Goal: Information Seeking & Learning: Check status

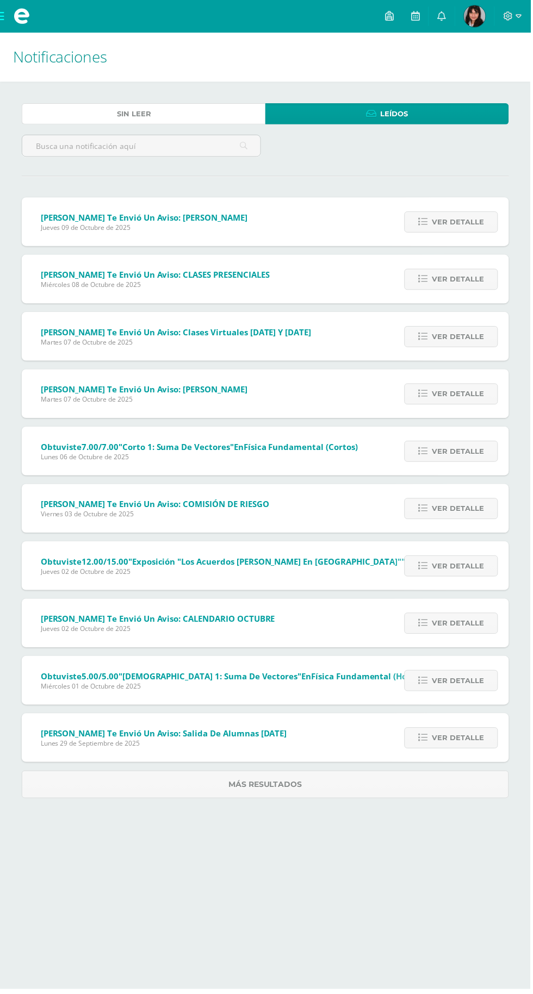
click at [132, 114] on span "Sin leer" at bounding box center [134, 114] width 34 height 20
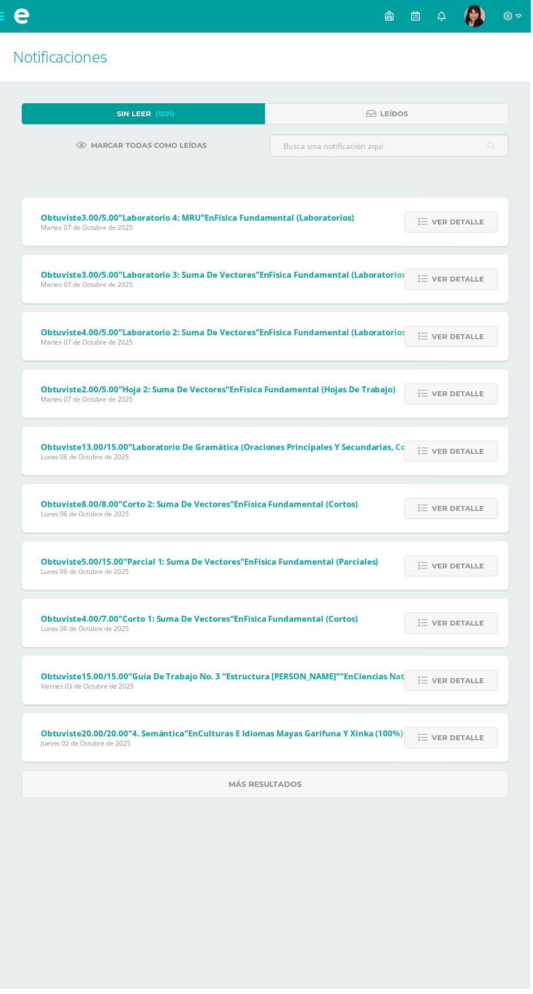
click at [482, 17] on img at bounding box center [477, 16] width 22 height 22
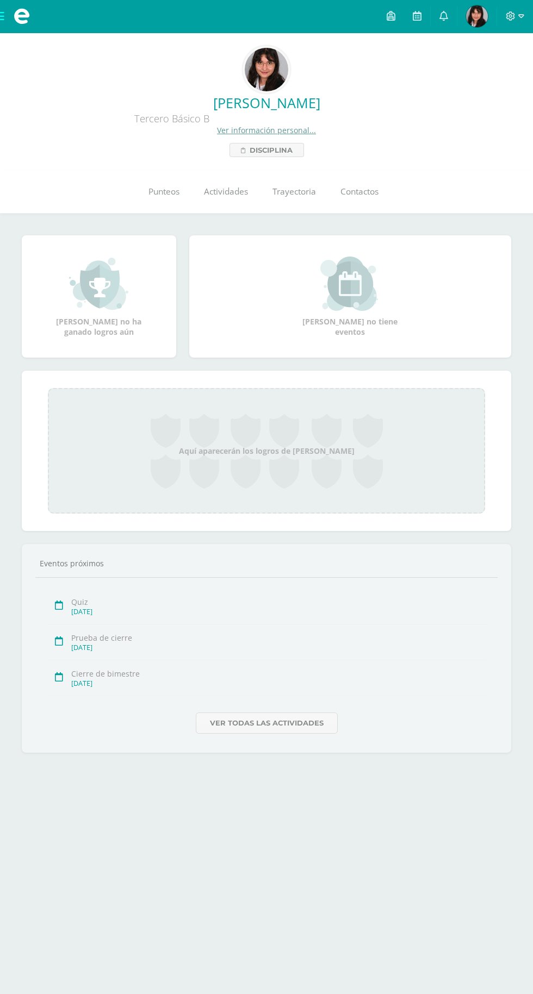
click at [146, 191] on link "Punteos" at bounding box center [163, 191] width 55 height 43
click at [215, 210] on link "Actividades" at bounding box center [225, 191] width 68 height 43
click at [157, 183] on link "Punteos" at bounding box center [163, 191] width 55 height 43
click at [317, 213] on link "Trayectoria" at bounding box center [294, 191] width 68 height 43
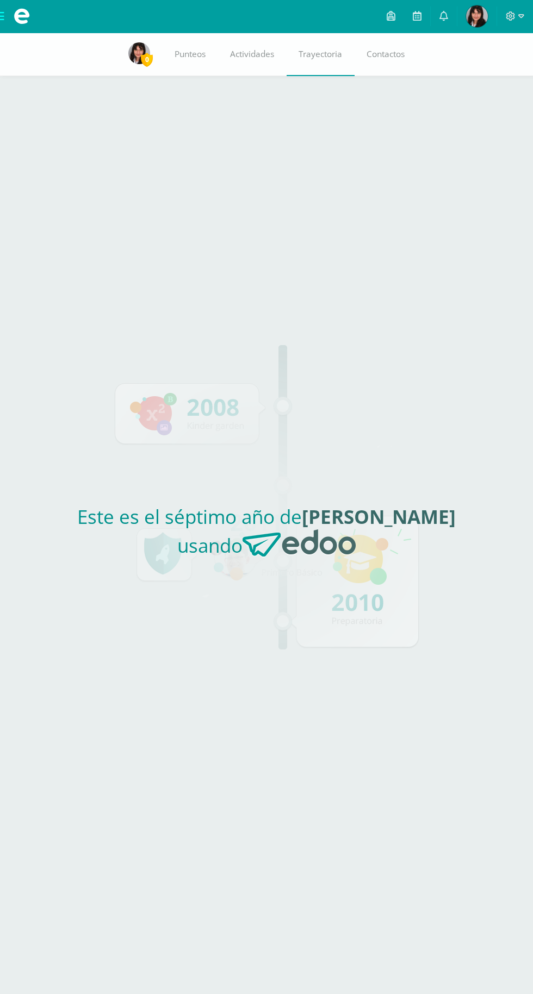
click at [232, 62] on link "Actividades" at bounding box center [252, 54] width 68 height 43
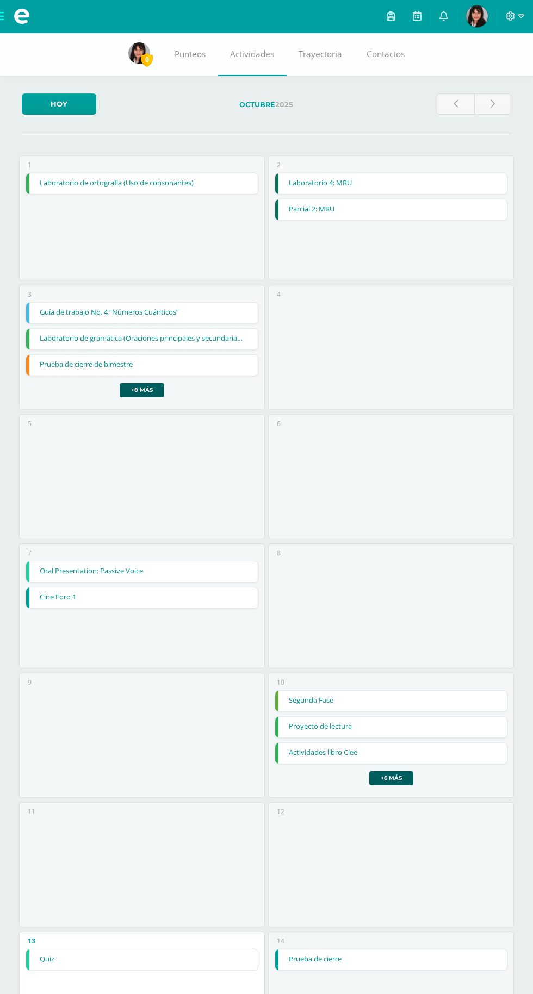
click at [376, 64] on link "Contactos" at bounding box center [385, 54] width 63 height 43
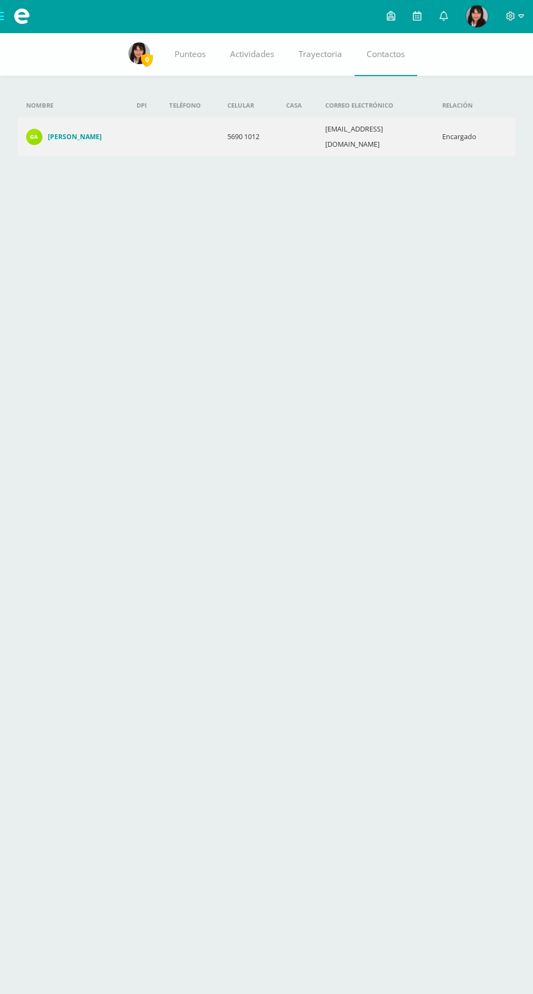
click at [192, 60] on span "Punteos" at bounding box center [189, 53] width 31 height 11
click at [190, 65] on link "Punteos" at bounding box center [190, 54] width 55 height 43
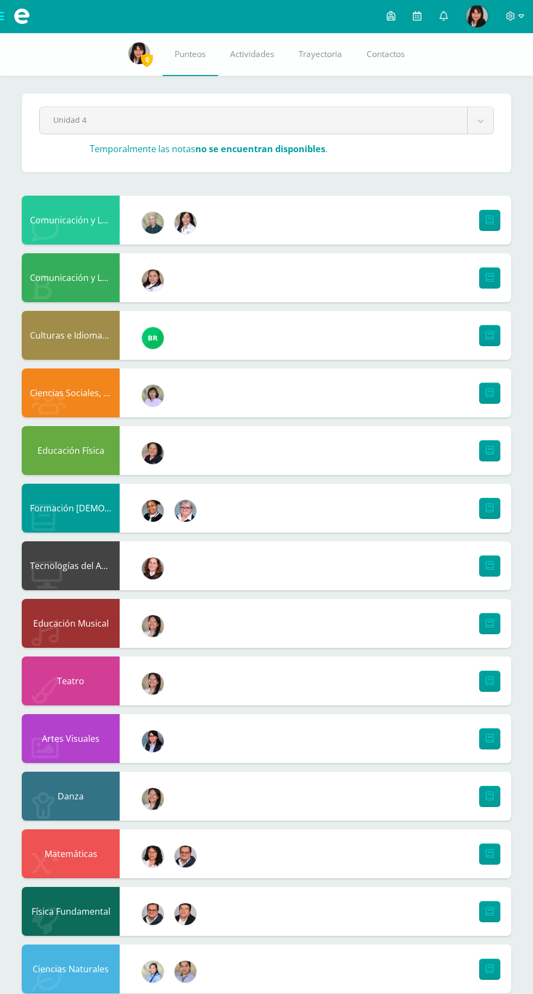
click at [479, 15] on img at bounding box center [477, 16] width 22 height 22
